Goal: Download file/media

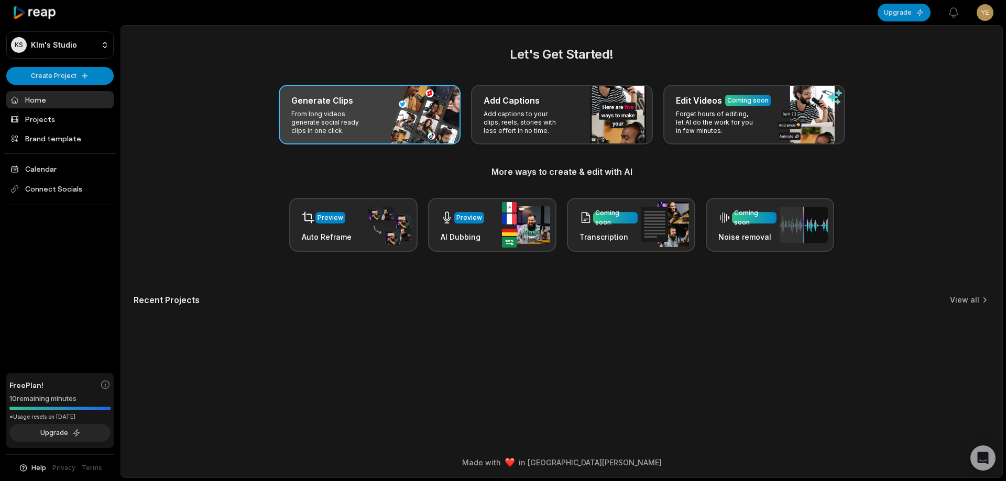
click at [317, 103] on h3 "Generate Clips" at bounding box center [322, 100] width 62 height 13
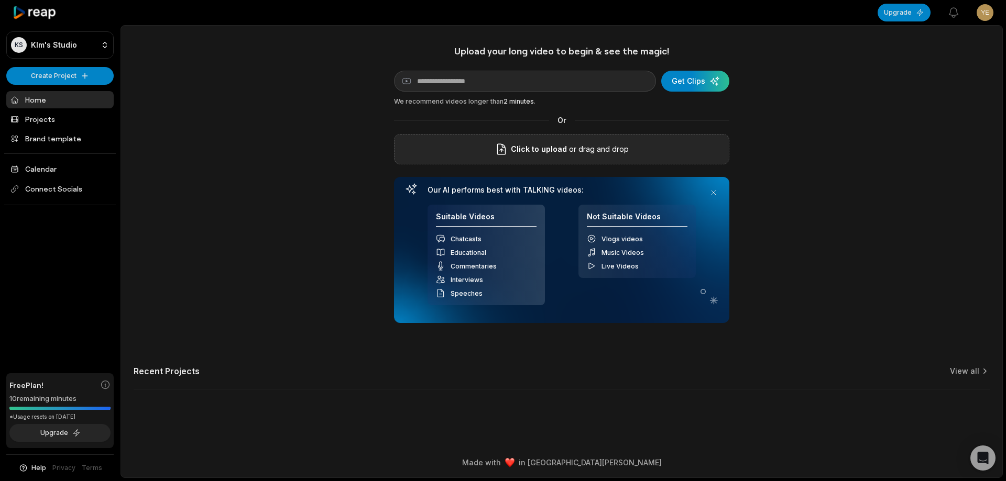
click at [538, 151] on span "Click to upload" at bounding box center [539, 149] width 56 height 13
click at [0, 0] on input "Click to upload" at bounding box center [0, 0] width 0 height 0
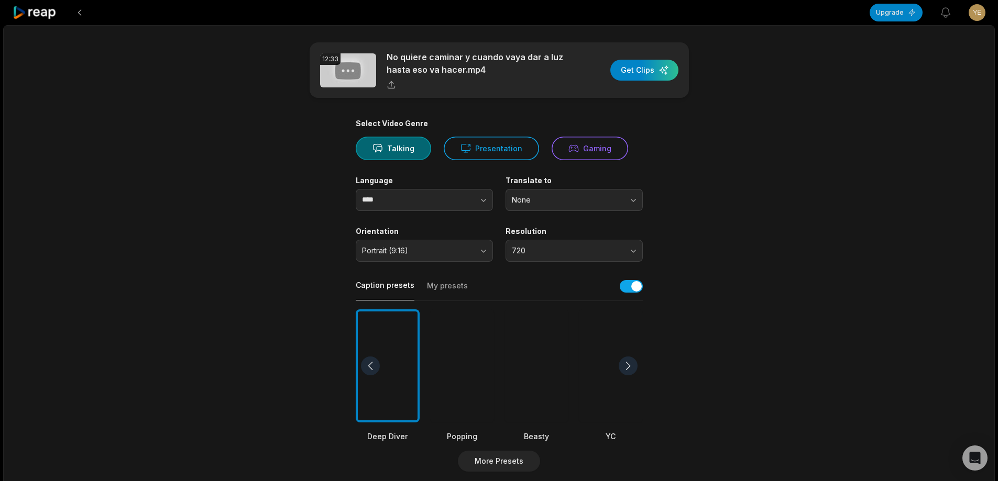
click at [546, 389] on div at bounding box center [536, 367] width 64 height 114
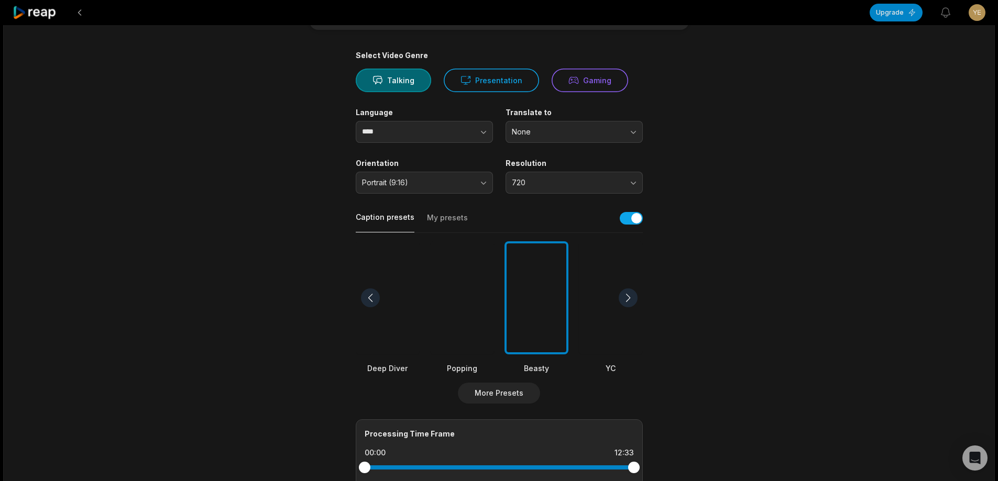
scroll to position [157, 0]
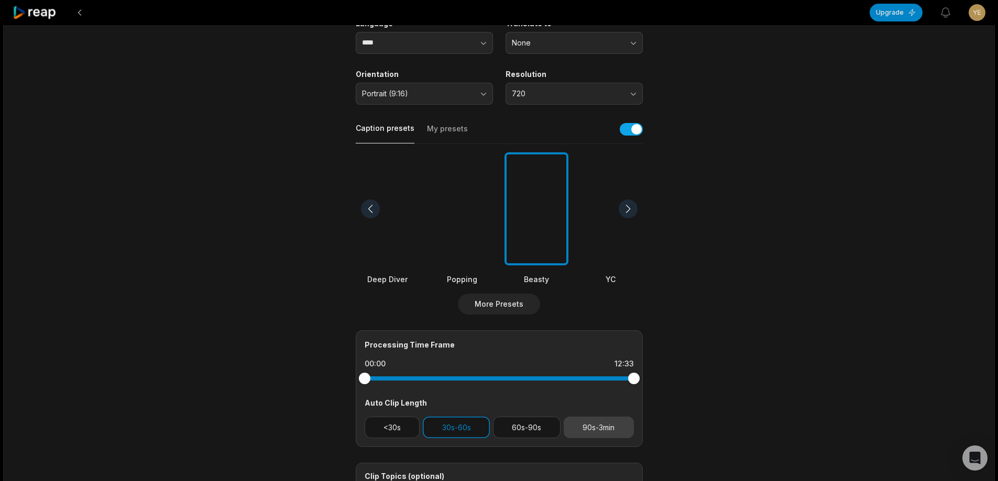
click at [610, 418] on button "90s-3min" at bounding box center [599, 427] width 70 height 21
click at [449, 432] on button "30s-60s" at bounding box center [456, 427] width 67 height 21
drag, startPoint x: 632, startPoint y: 377, endPoint x: 579, endPoint y: 369, distance: 53.5
click at [579, 369] on div at bounding box center [499, 378] width 269 height 19
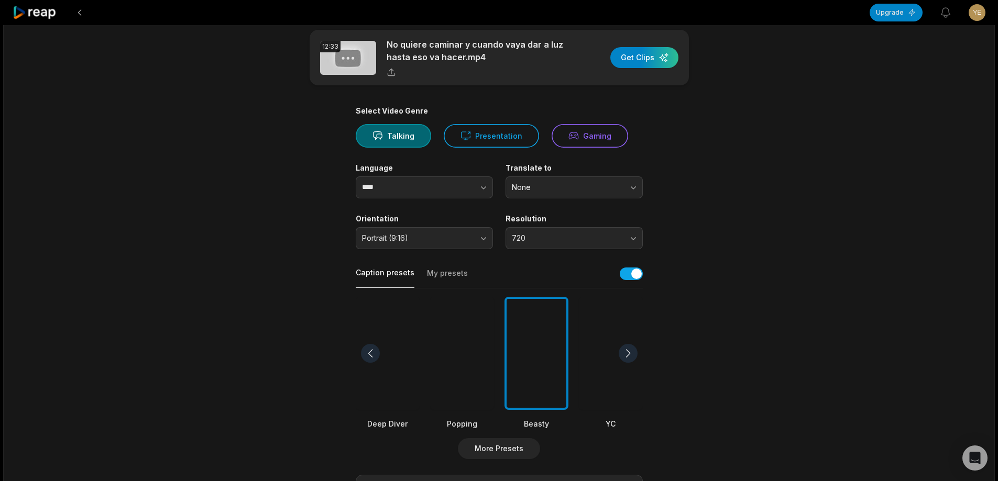
scroll to position [0, 0]
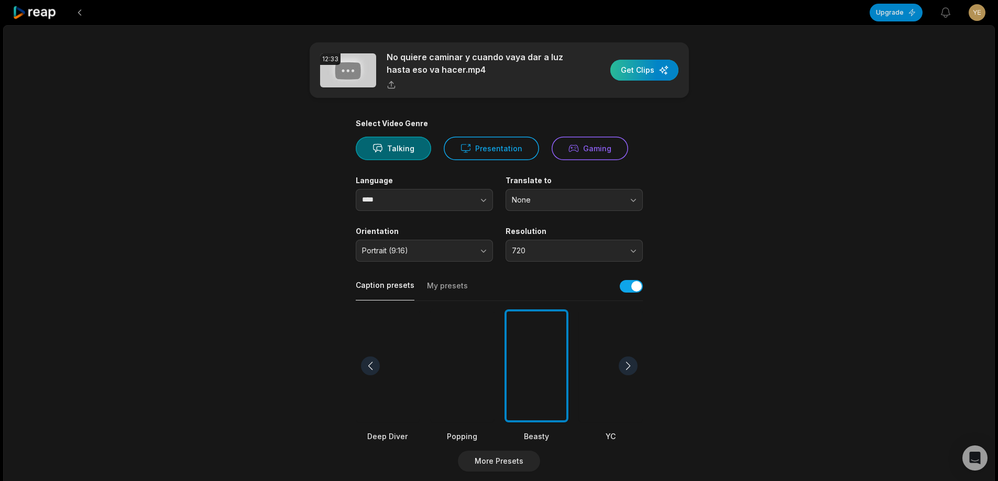
click at [638, 67] on div "button" at bounding box center [644, 70] width 68 height 21
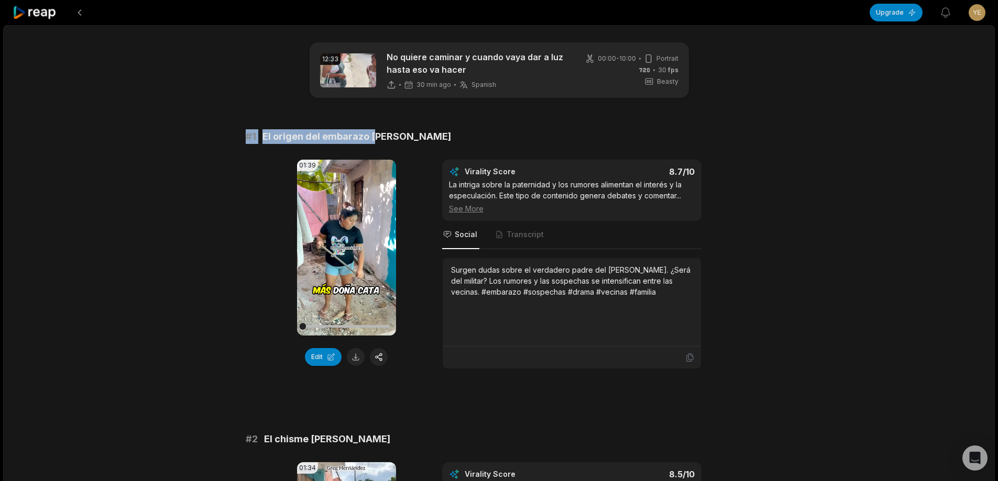
drag, startPoint x: 226, startPoint y: 130, endPoint x: 437, endPoint y: 134, distance: 211.1
copy div "# 1 El origen del embarazo [PERSON_NAME]"
click at [353, 364] on button at bounding box center [356, 357] width 18 height 18
